Goal: Information Seeking & Learning: Learn about a topic

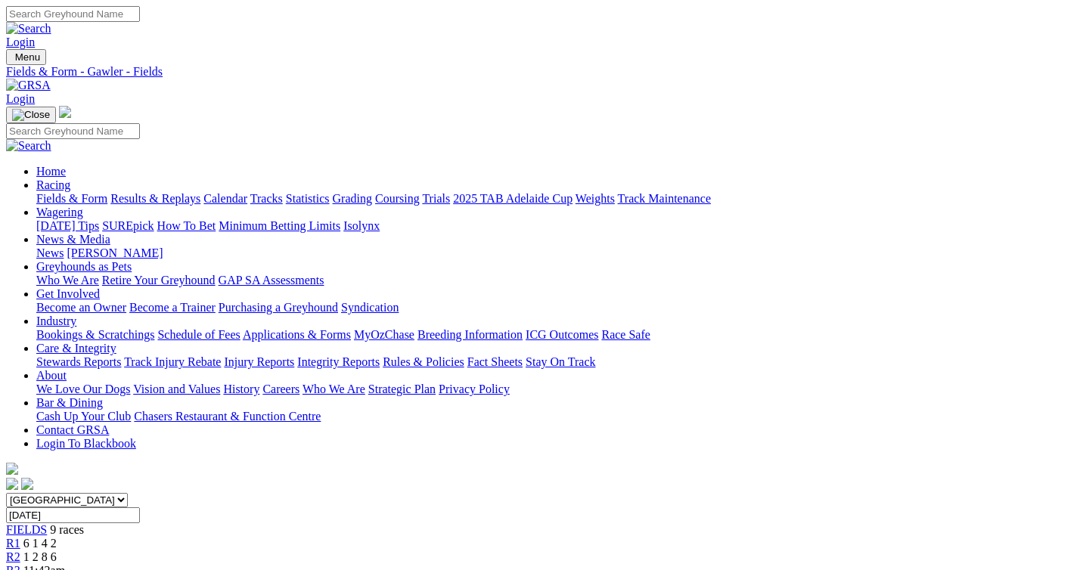
scroll to position [1420, 0]
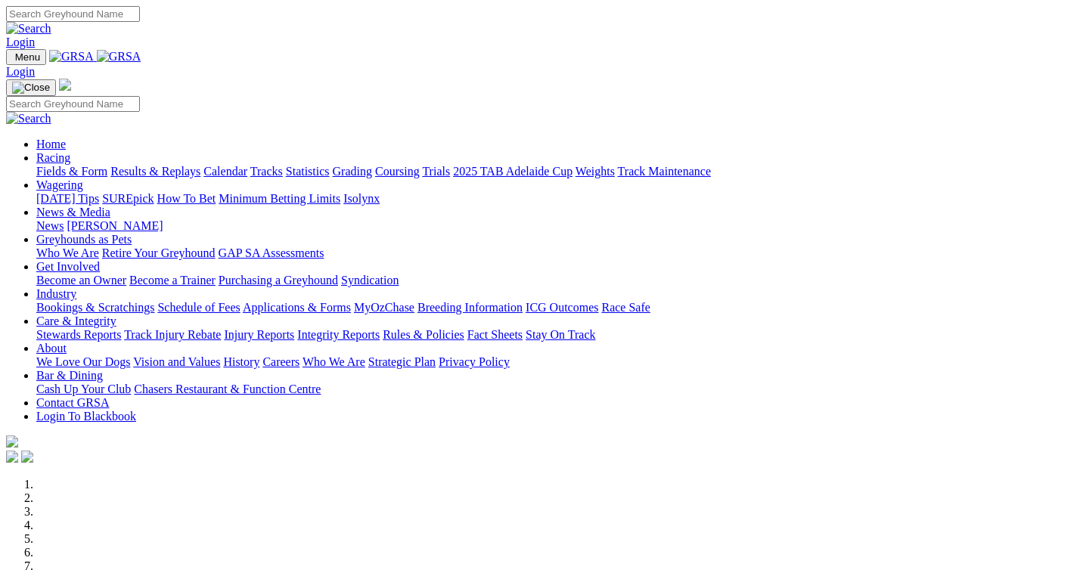
scroll to position [484, 0]
